Goal: Information Seeking & Learning: Compare options

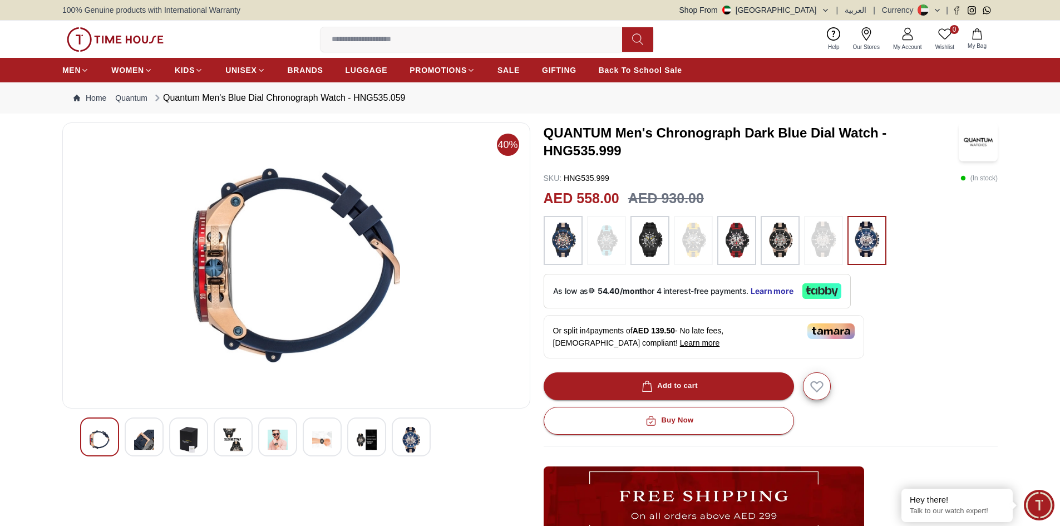
click at [330, 437] on img at bounding box center [322, 440] width 20 height 26
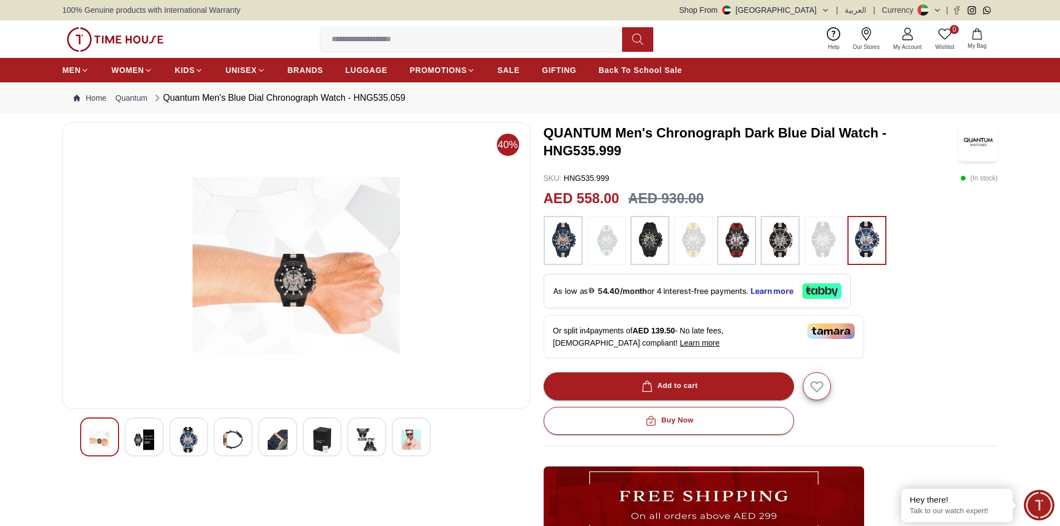
click at [155, 437] on div at bounding box center [144, 436] width 39 height 39
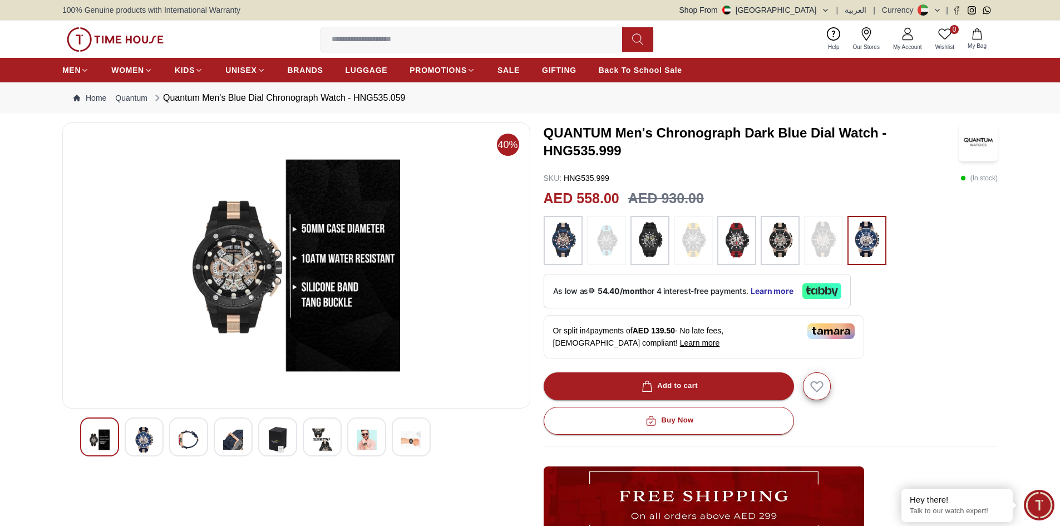
click at [135, 442] on img at bounding box center [144, 440] width 20 height 26
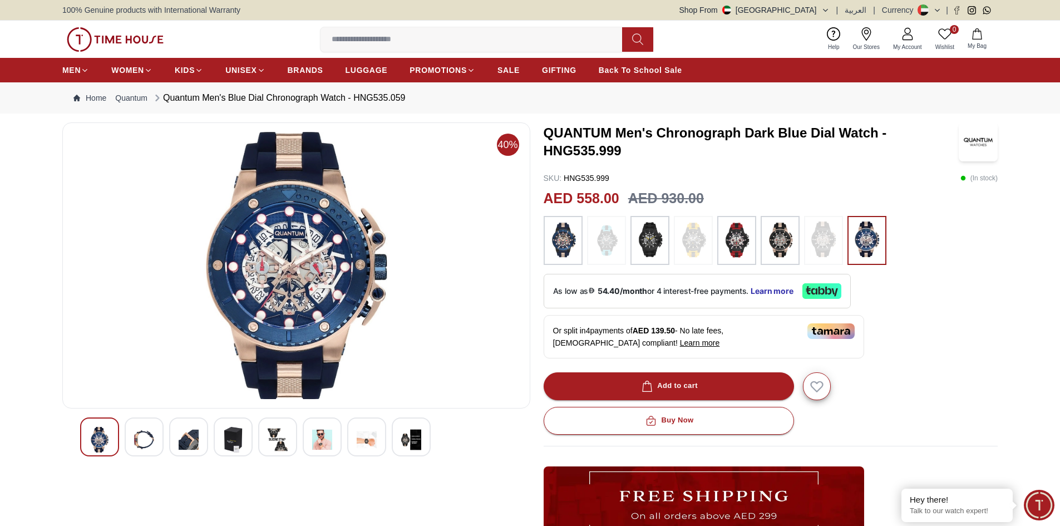
click at [185, 436] on img at bounding box center [189, 440] width 20 height 26
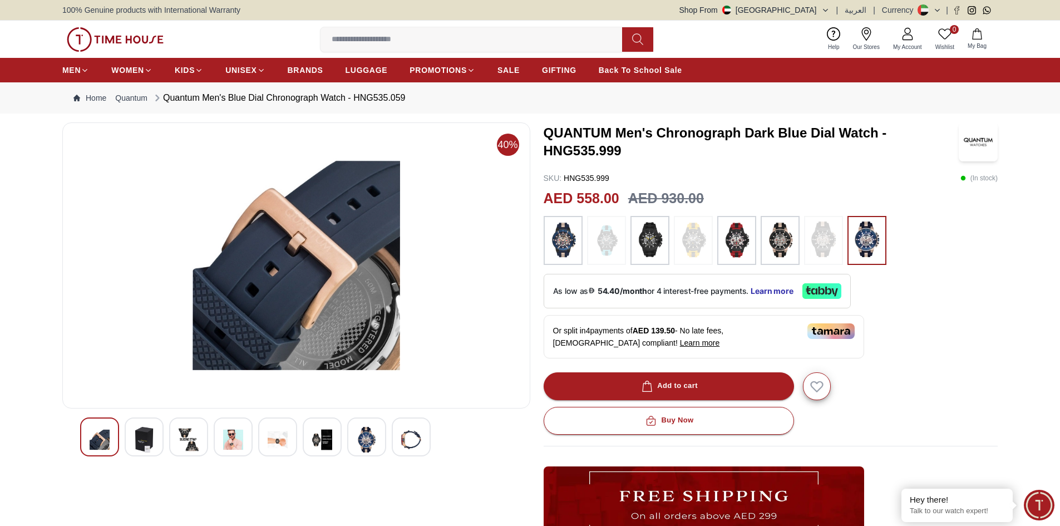
click at [208, 443] on div at bounding box center [188, 436] width 39 height 39
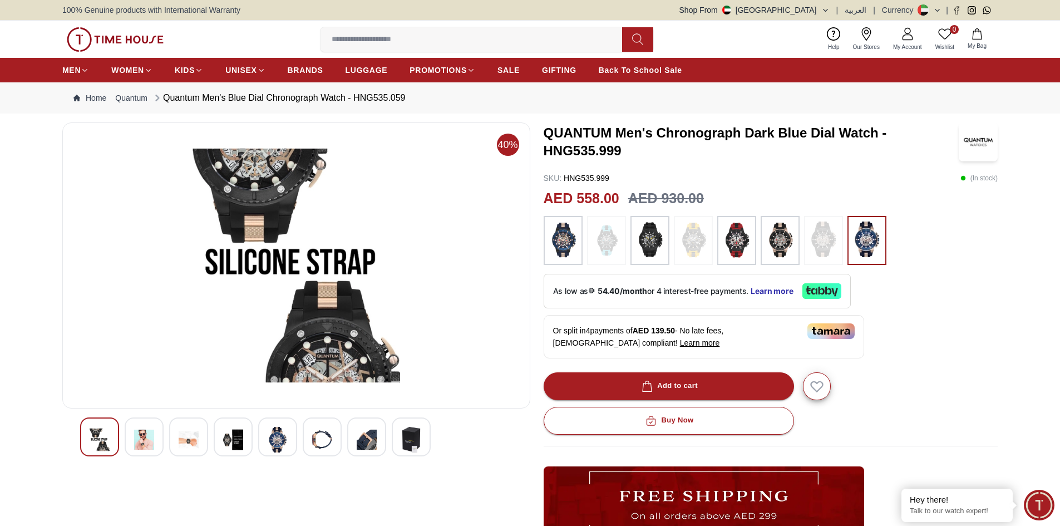
click at [279, 442] on img at bounding box center [278, 440] width 20 height 26
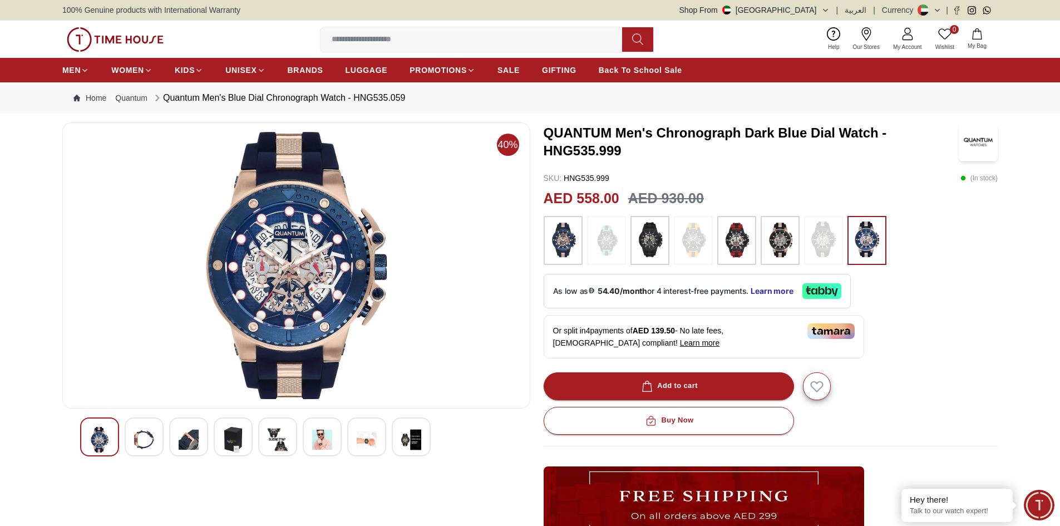
click at [323, 449] on img at bounding box center [322, 440] width 20 height 26
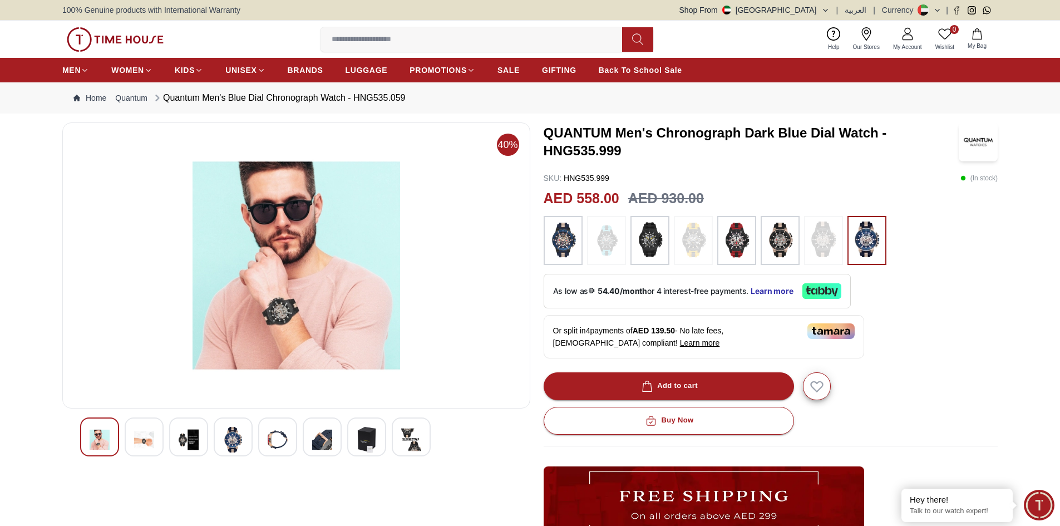
click at [371, 439] on img at bounding box center [367, 440] width 20 height 26
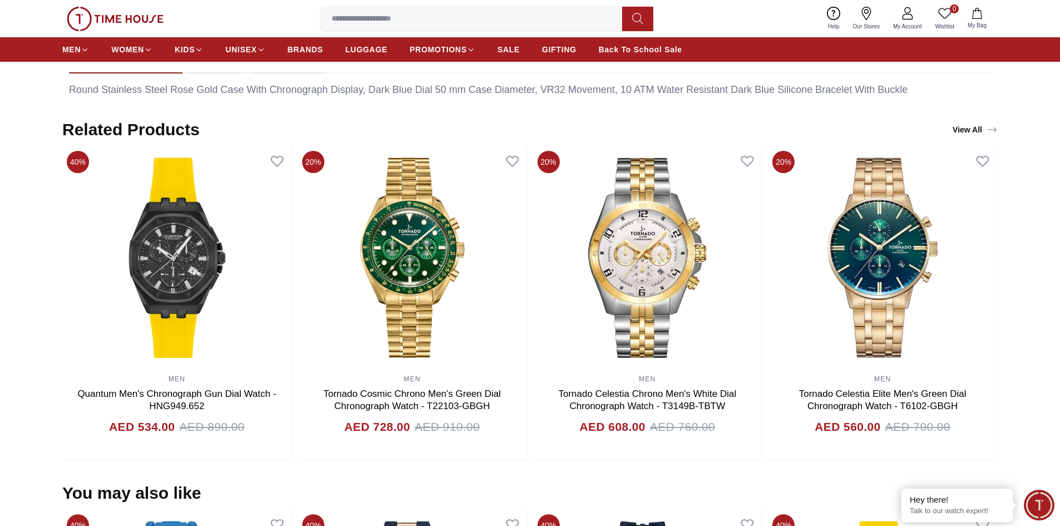
scroll to position [668, 0]
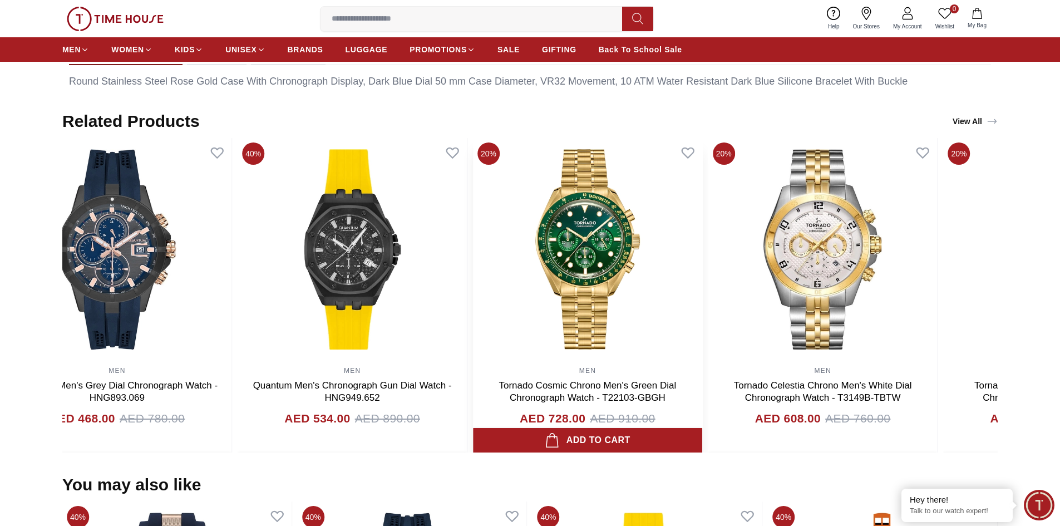
click at [575, 291] on img at bounding box center [587, 249] width 229 height 223
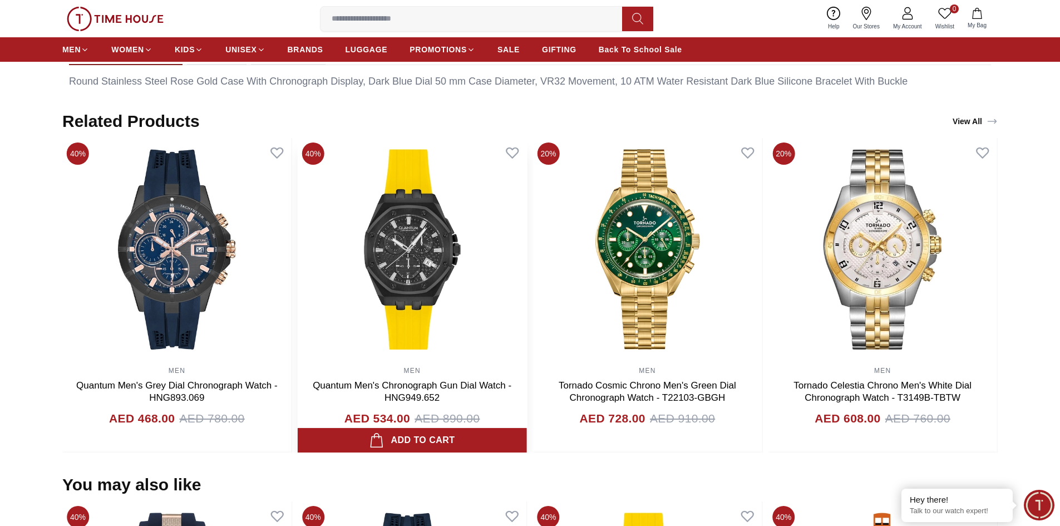
click at [385, 284] on img at bounding box center [412, 249] width 229 height 223
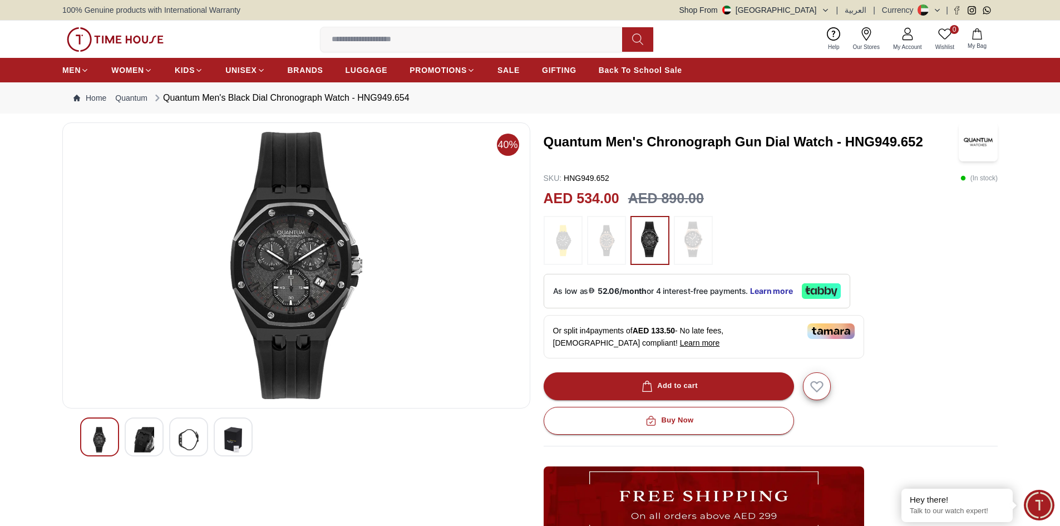
click at [192, 439] on img at bounding box center [189, 440] width 20 height 26
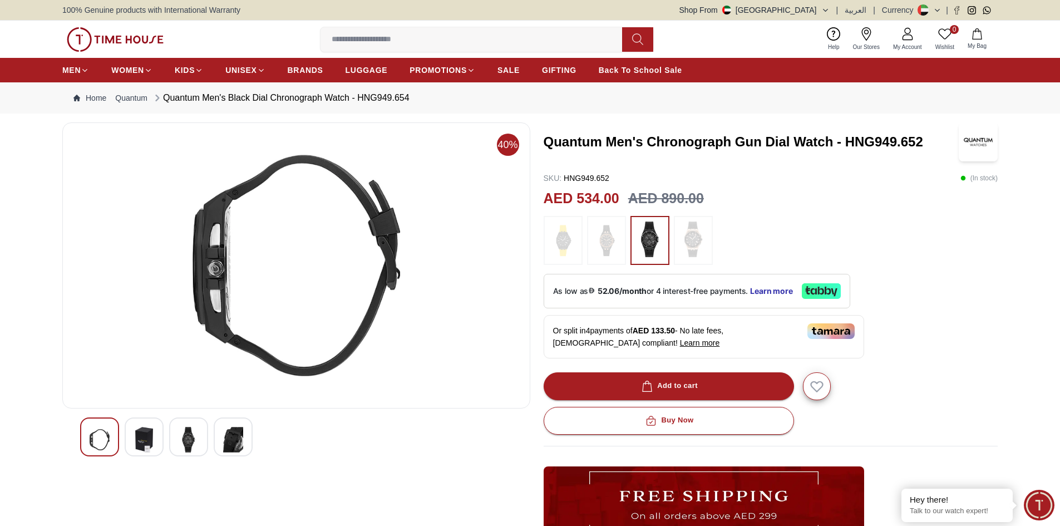
click at [150, 443] on img at bounding box center [144, 440] width 20 height 26
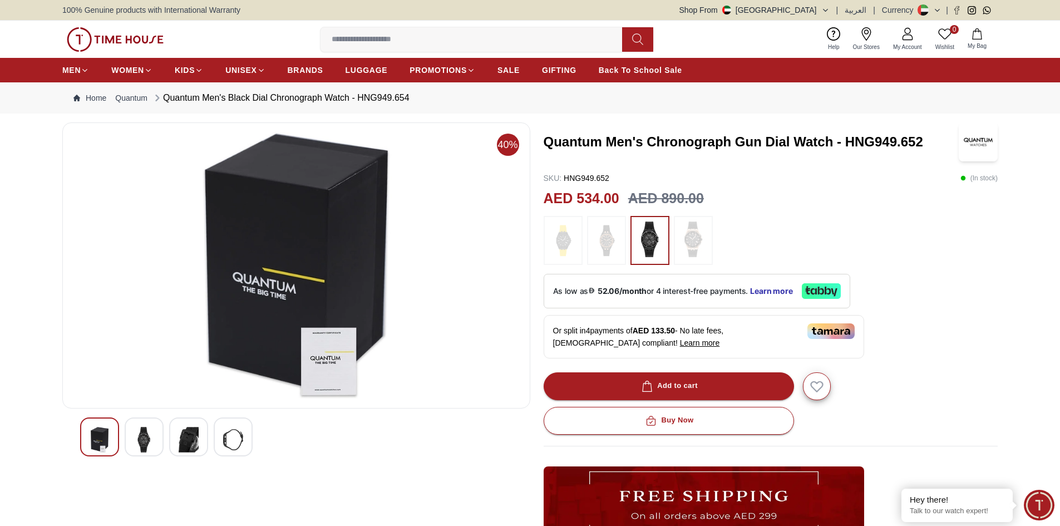
click at [106, 443] on img at bounding box center [100, 440] width 20 height 26
click at [233, 437] on img at bounding box center [233, 440] width 20 height 26
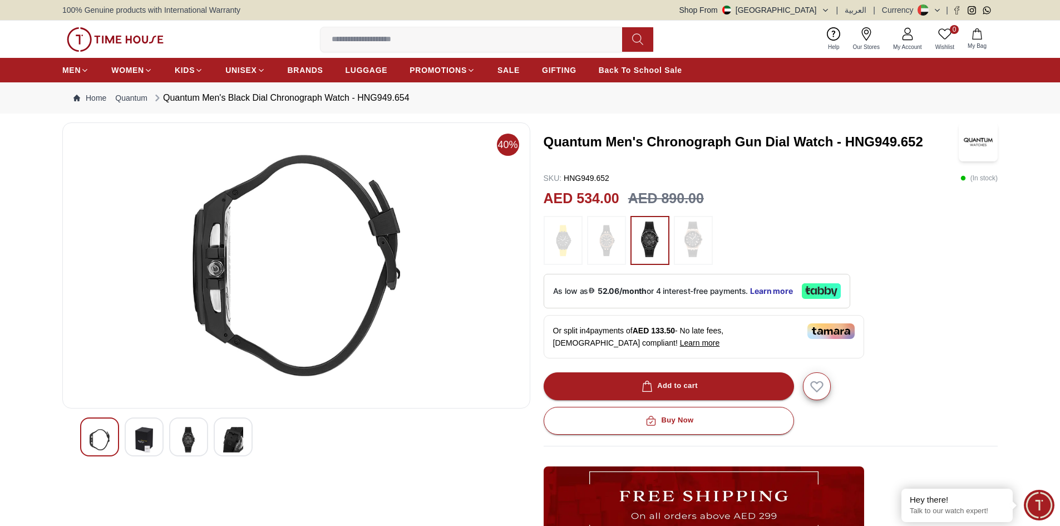
click at [202, 441] on div at bounding box center [188, 436] width 39 height 39
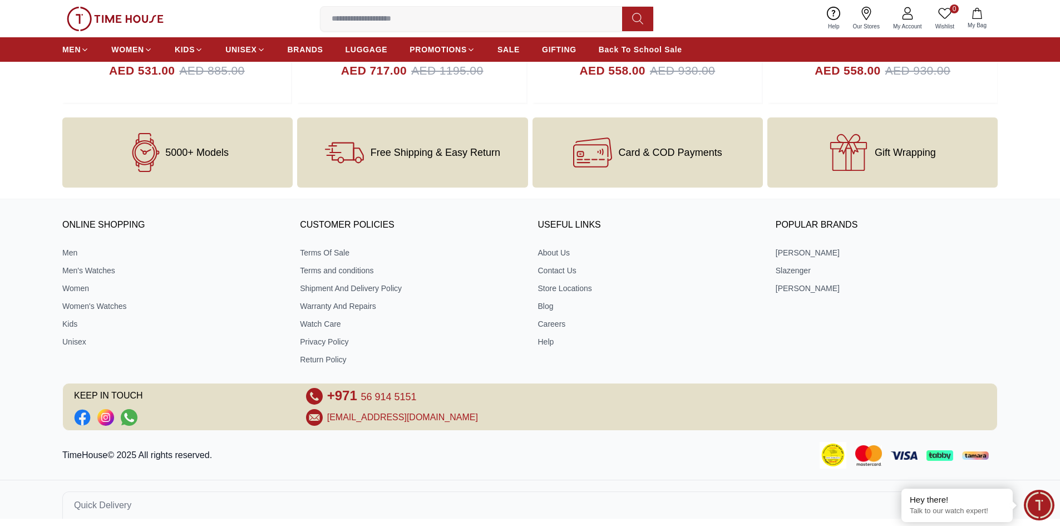
scroll to position [1383, 0]
